Goal: Information Seeking & Learning: Learn about a topic

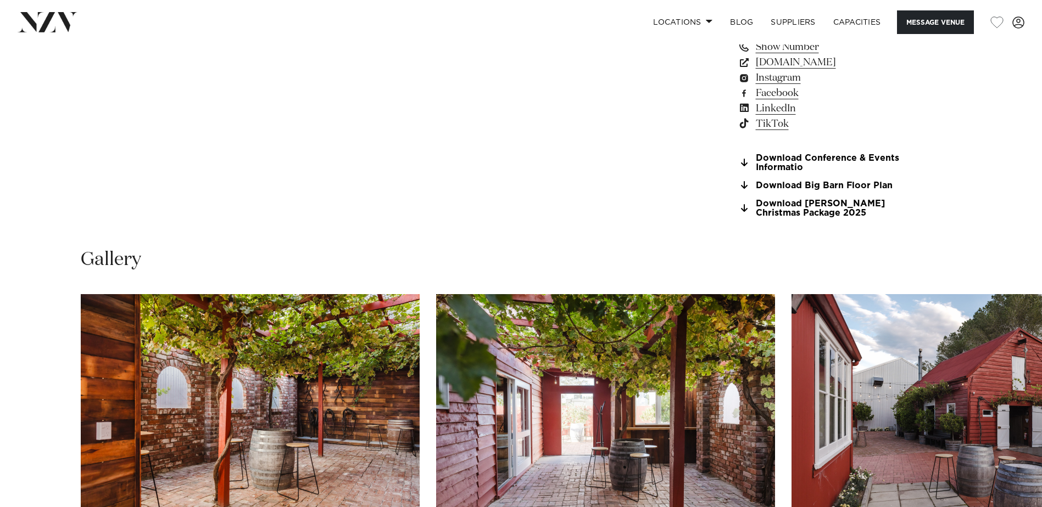
scroll to position [1098, 0]
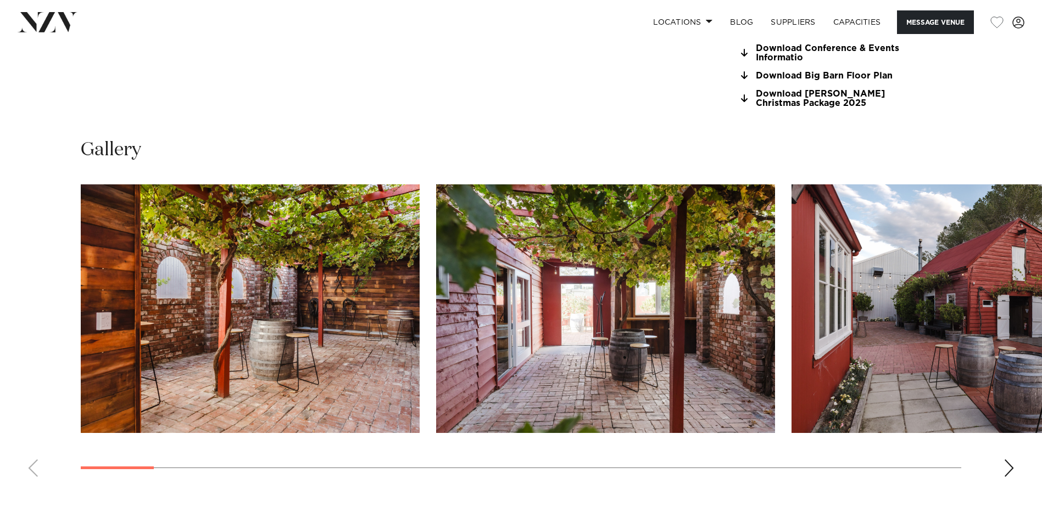
click at [1001, 460] on swiper-container at bounding box center [521, 335] width 1042 height 301
click at [1010, 462] on div "Next slide" at bounding box center [1008, 469] width 11 height 18
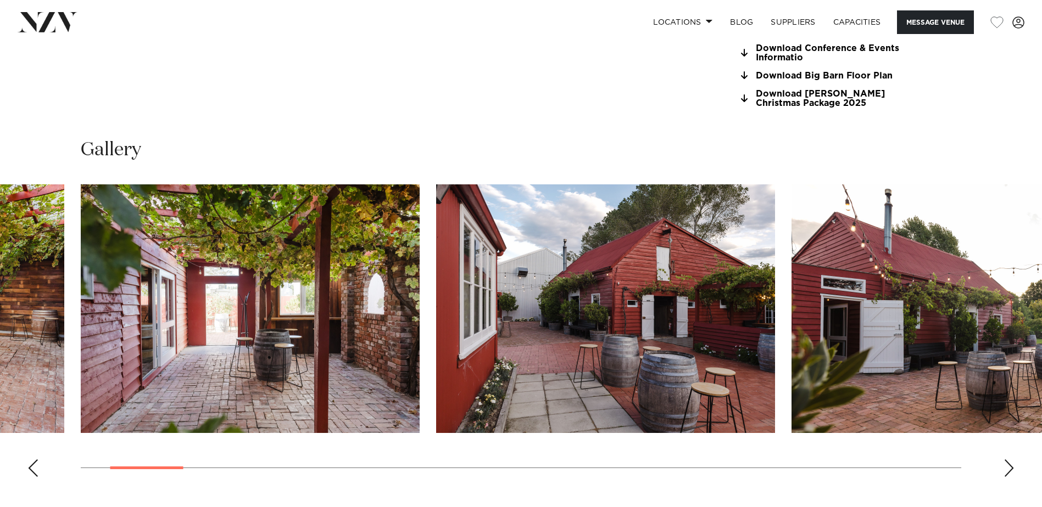
click at [1011, 466] on div "Next slide" at bounding box center [1008, 469] width 11 height 18
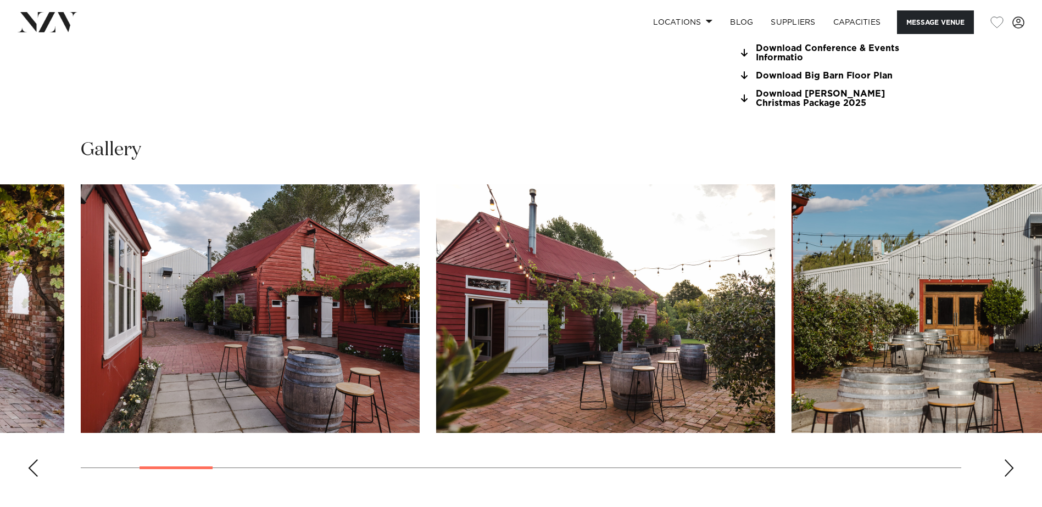
click at [1011, 466] on div "Next slide" at bounding box center [1008, 469] width 11 height 18
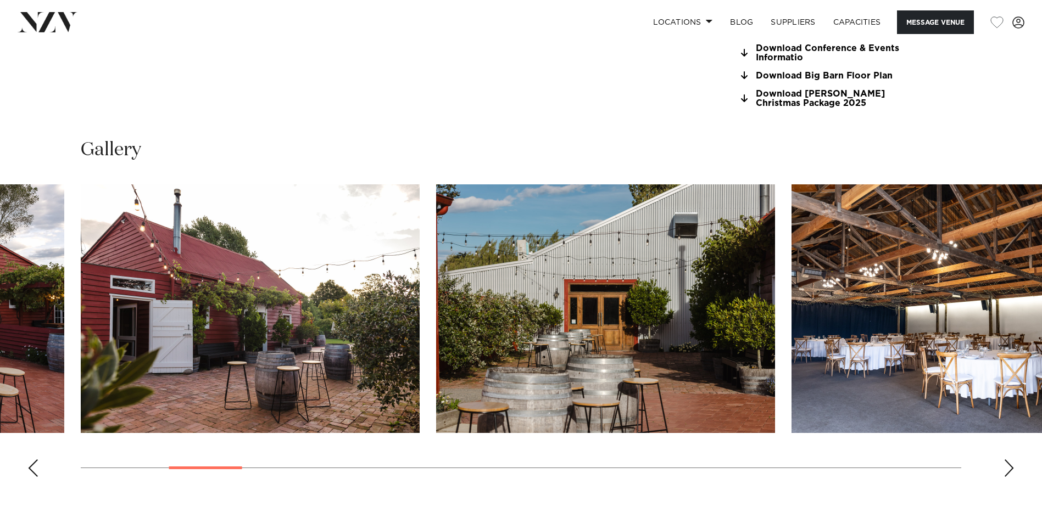
click at [1011, 466] on div "Next slide" at bounding box center [1008, 469] width 11 height 18
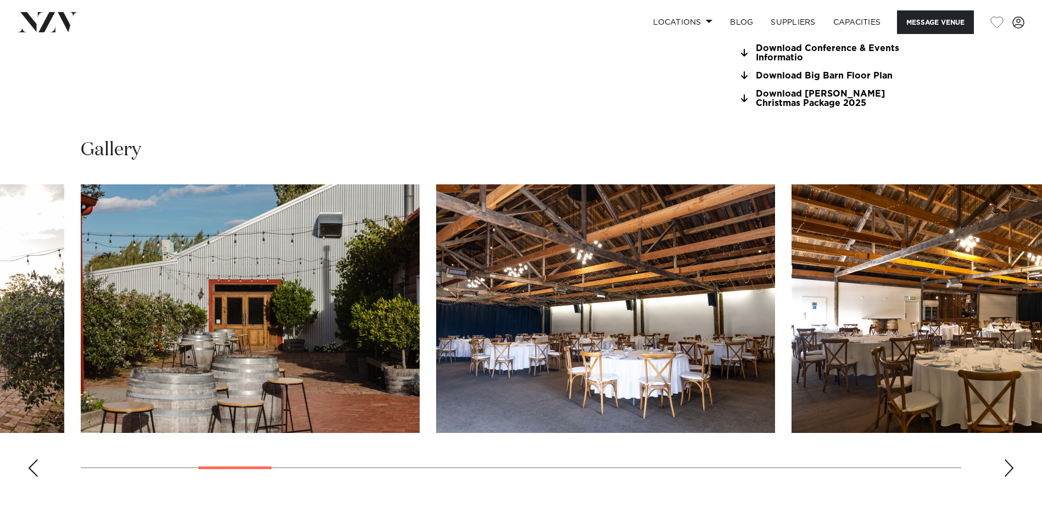
click at [1011, 466] on div "Next slide" at bounding box center [1008, 469] width 11 height 18
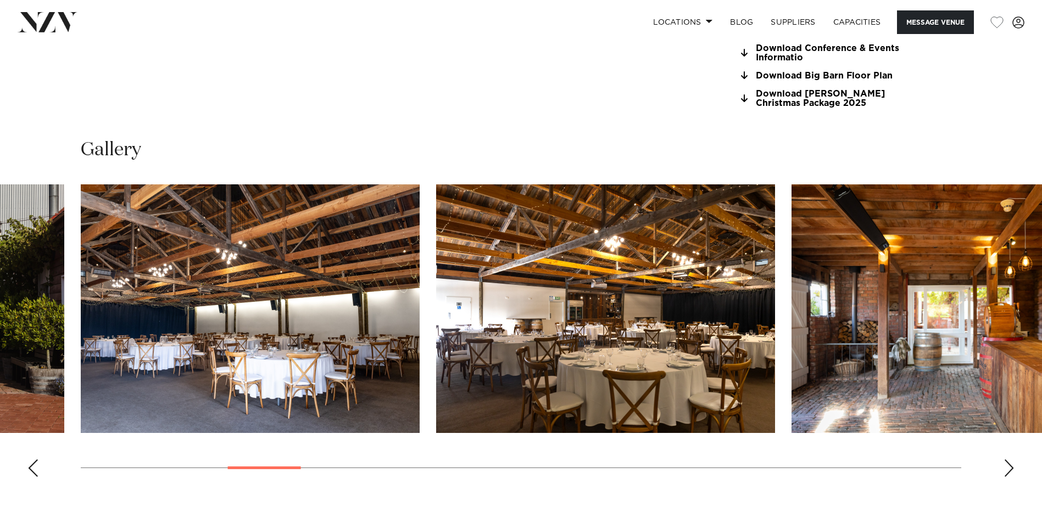
click at [1011, 466] on div "Next slide" at bounding box center [1008, 469] width 11 height 18
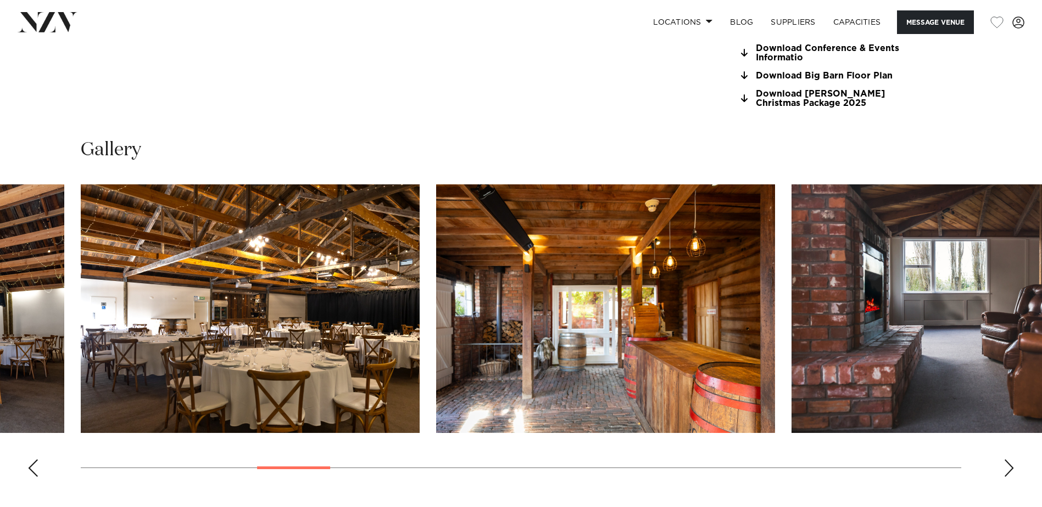
click at [1011, 466] on div "Next slide" at bounding box center [1008, 469] width 11 height 18
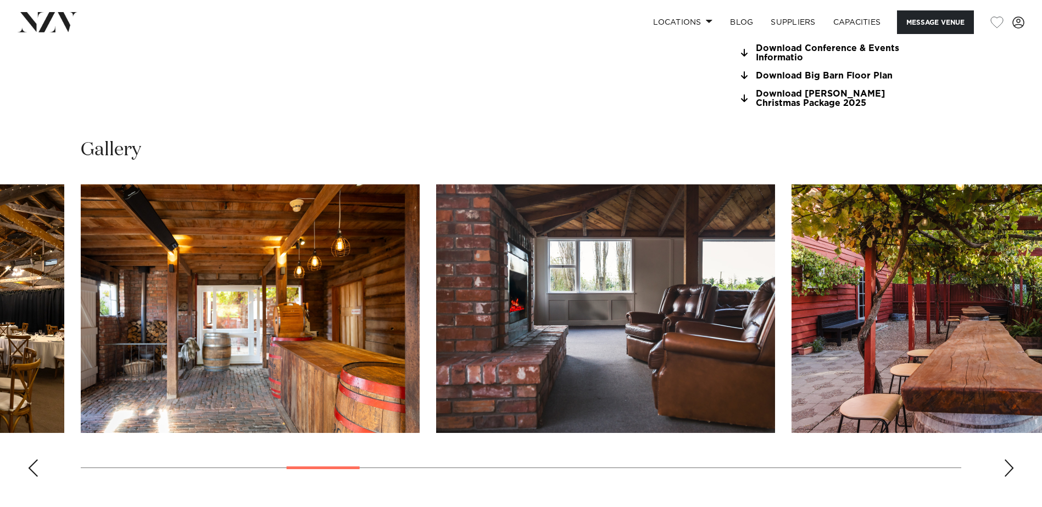
click at [1011, 466] on div "Next slide" at bounding box center [1008, 469] width 11 height 18
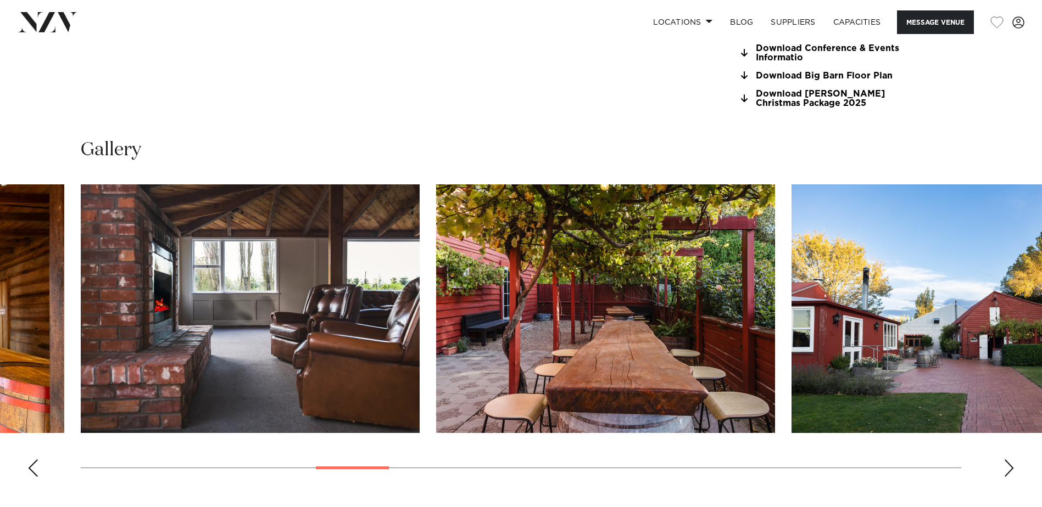
click at [1011, 466] on div "Next slide" at bounding box center [1008, 469] width 11 height 18
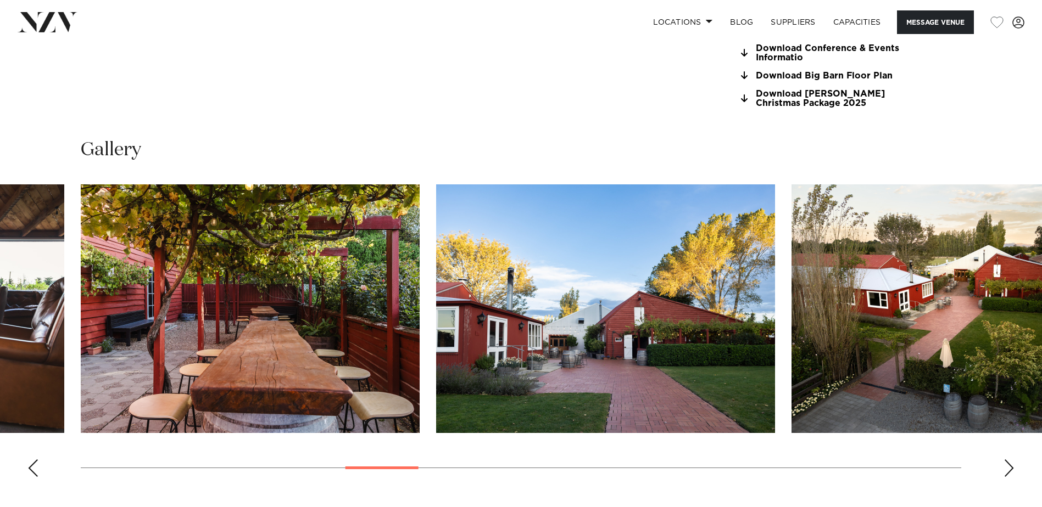
click at [1011, 466] on div "Next slide" at bounding box center [1008, 469] width 11 height 18
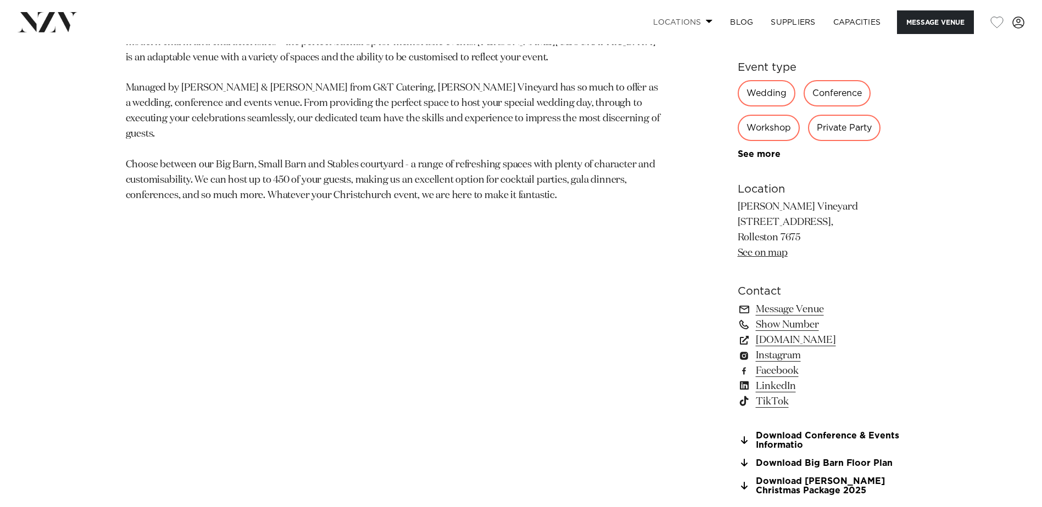
scroll to position [659, 0]
